Goal: Task Accomplishment & Management: Use online tool/utility

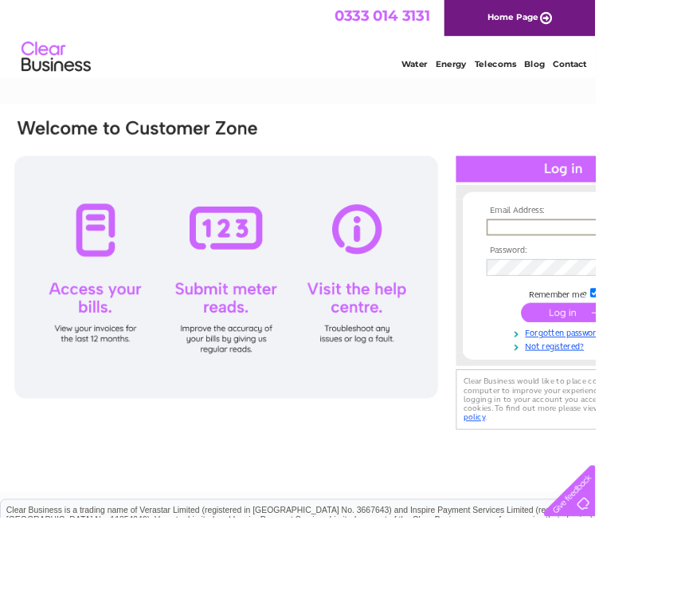
click at [677, 258] on input "text" at bounding box center [643, 261] width 166 height 19
click at [685, 261] on input "text" at bounding box center [643, 261] width 166 height 19
type input "alicatscattery@outlook.com"
click at [649, 360] on input "submit" at bounding box center [649, 359] width 98 height 22
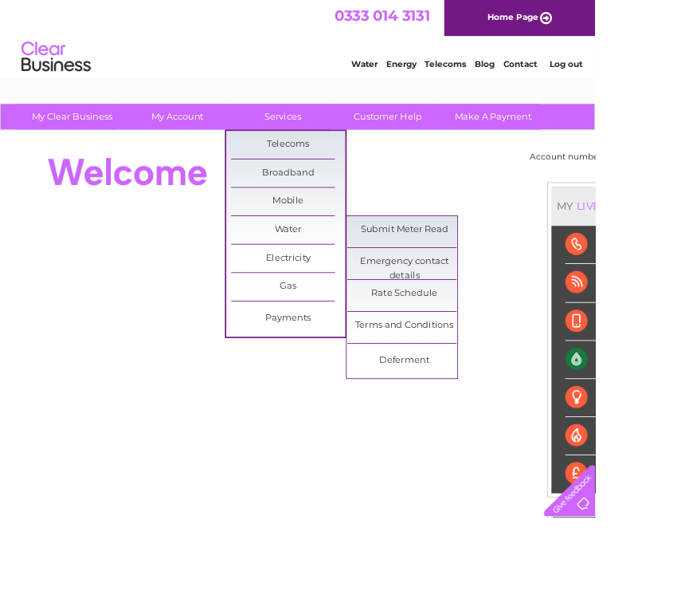
click at [493, 257] on link "Submit Meter Read" at bounding box center [466, 265] width 132 height 32
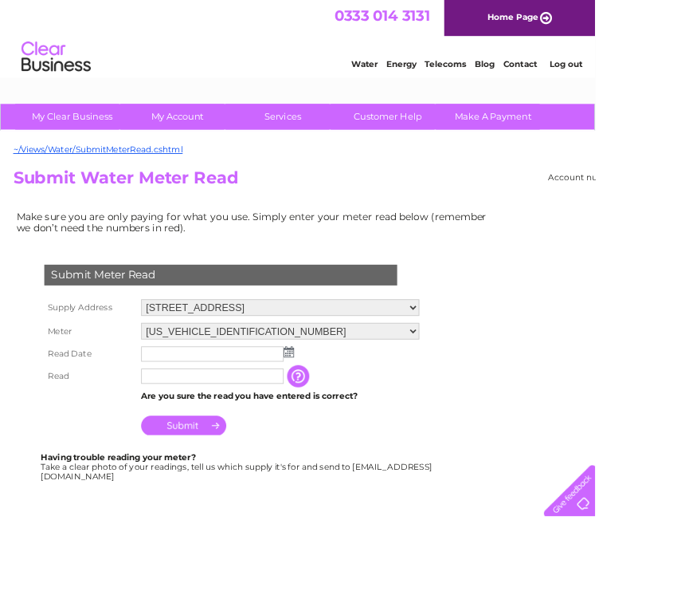
click at [335, 407] on img at bounding box center [333, 405] width 12 height 13
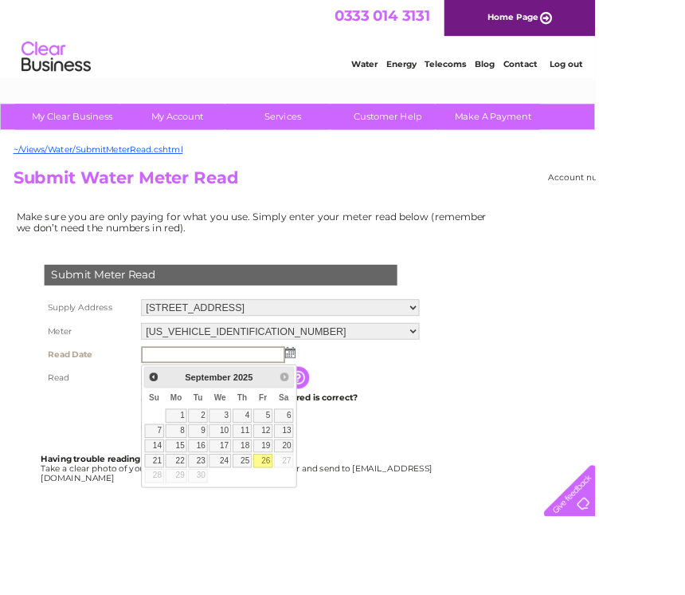
click at [314, 531] on link "26" at bounding box center [303, 530] width 22 height 16
type input "[DATE]"
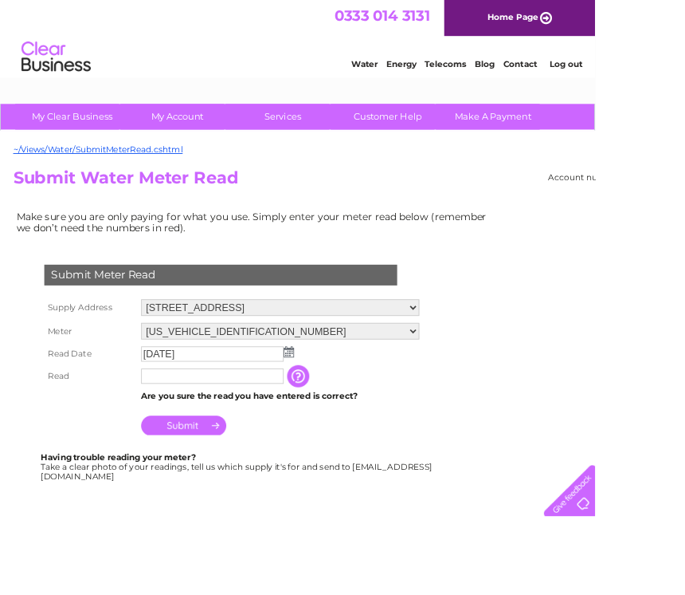
click at [270, 432] on input "text" at bounding box center [245, 433] width 164 height 18
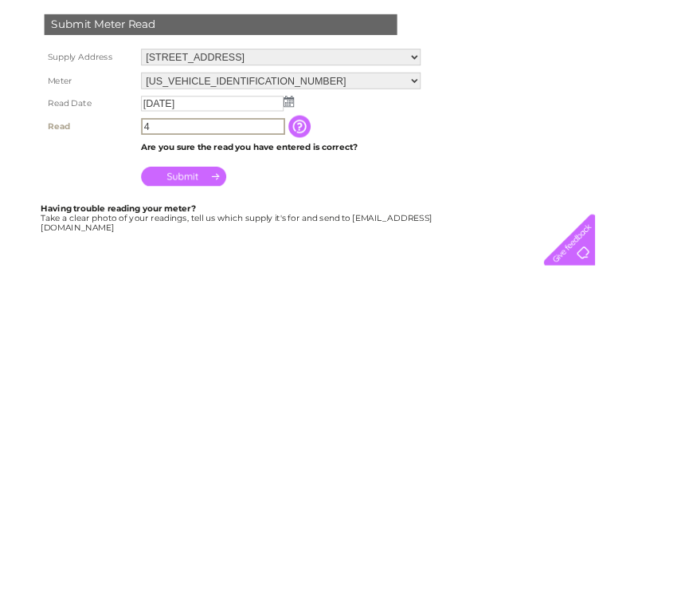
type input "4"
click at [229, 480] on input "Submit" at bounding box center [212, 491] width 98 height 22
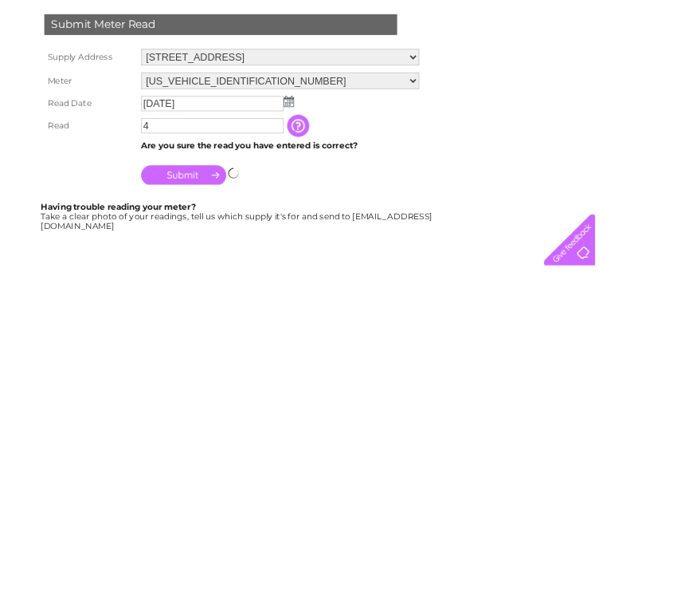
scroll to position [289, 0]
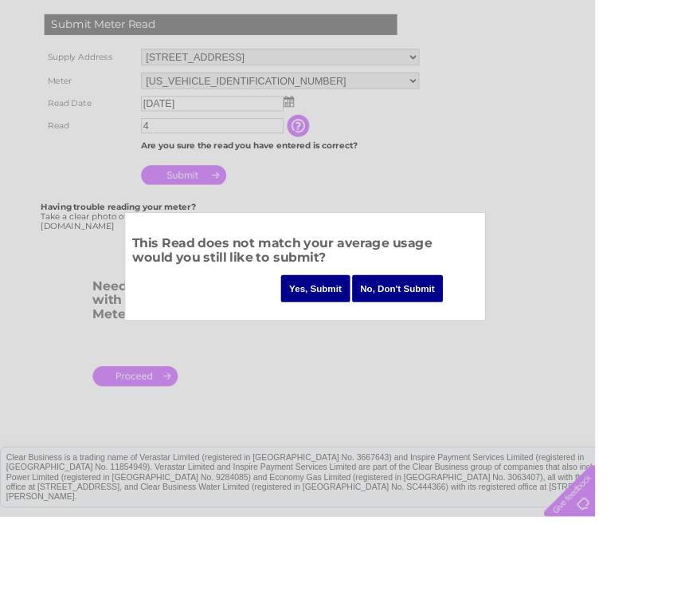
click at [352, 336] on input "Yes, Submit" at bounding box center [364, 331] width 80 height 31
